Goal: Task Accomplishment & Management: Manage account settings

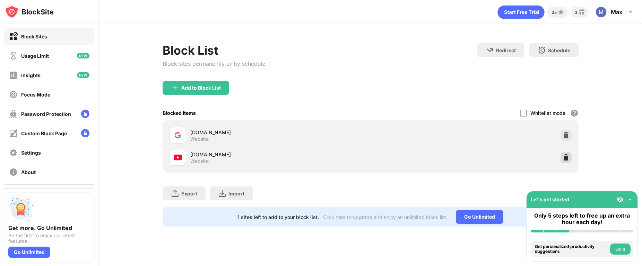
click at [561, 158] on div at bounding box center [565, 157] width 11 height 11
